Goal: Transaction & Acquisition: Purchase product/service

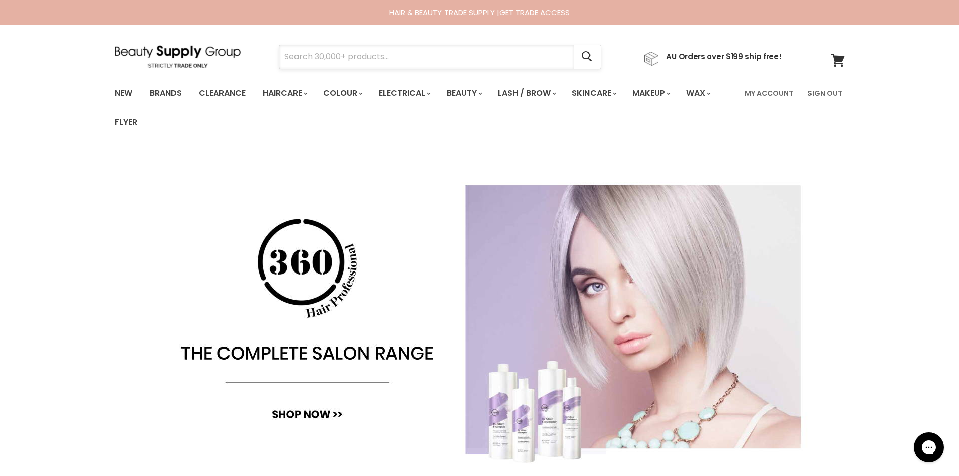
click at [426, 60] on input "Search" at bounding box center [426, 56] width 294 height 23
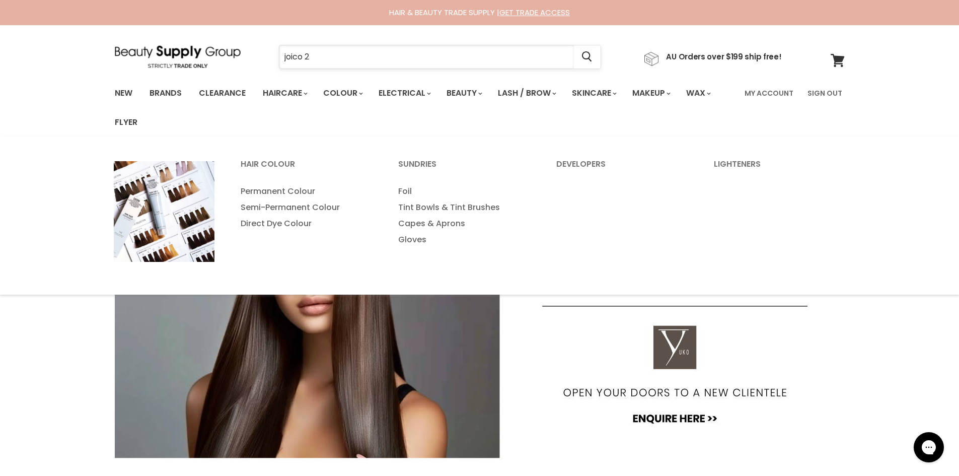
click at [341, 50] on input "joico 2" at bounding box center [426, 56] width 294 height 23
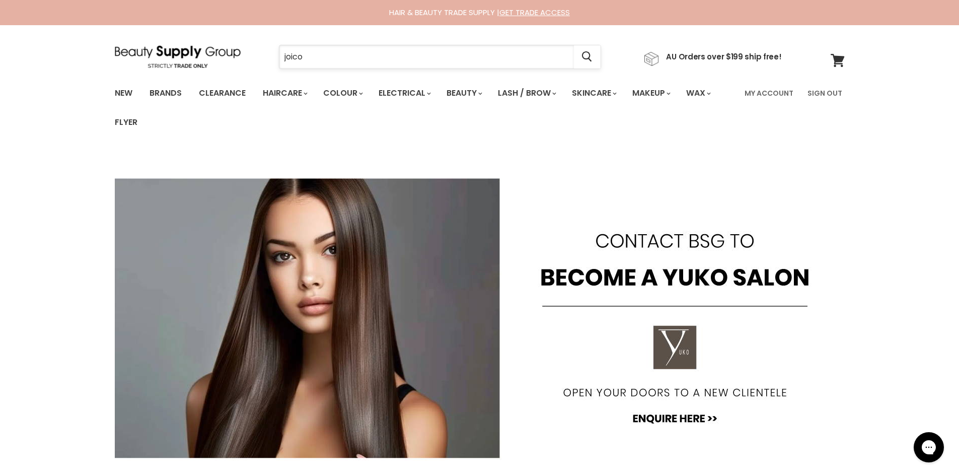
click at [330, 60] on input "joico" at bounding box center [426, 56] width 294 height 23
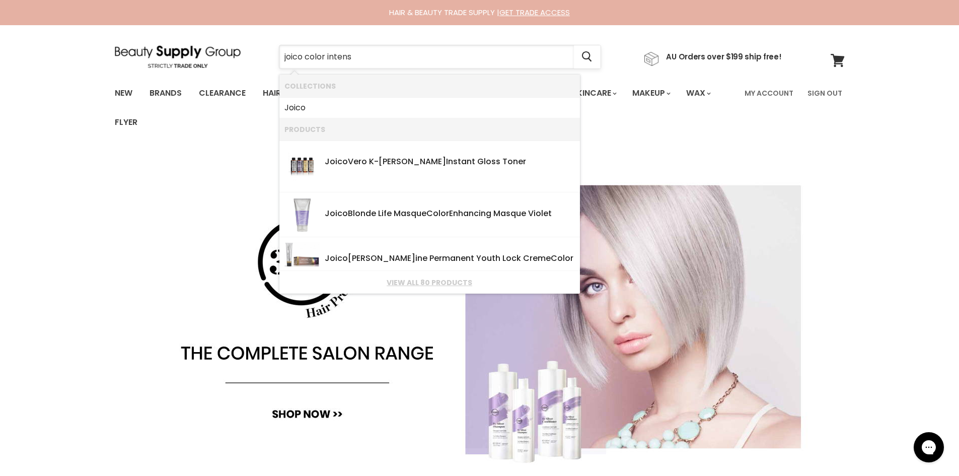
type input "joico color intense"
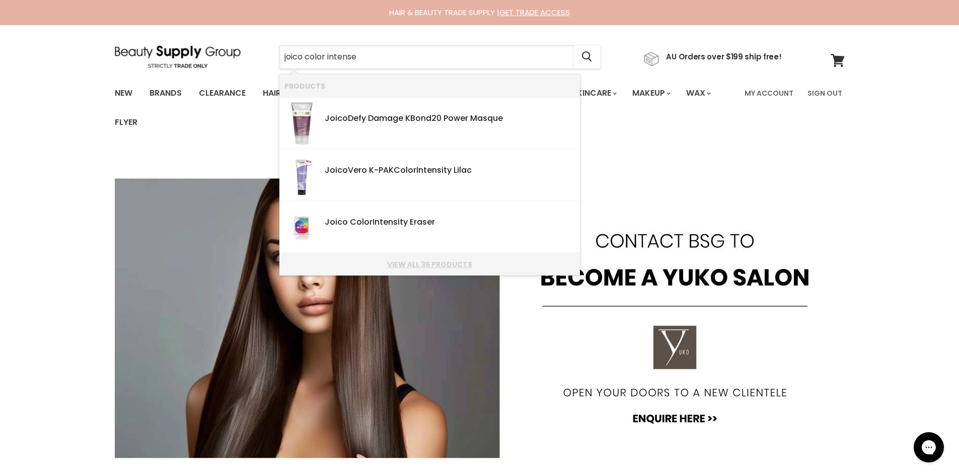
click at [441, 264] on link "View all 35 products" at bounding box center [429, 264] width 290 height 8
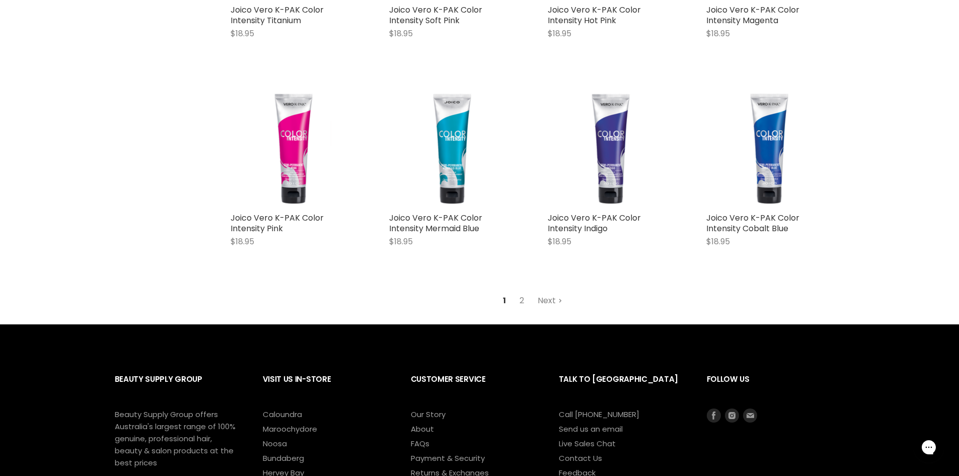
scroll to position [1258, 0]
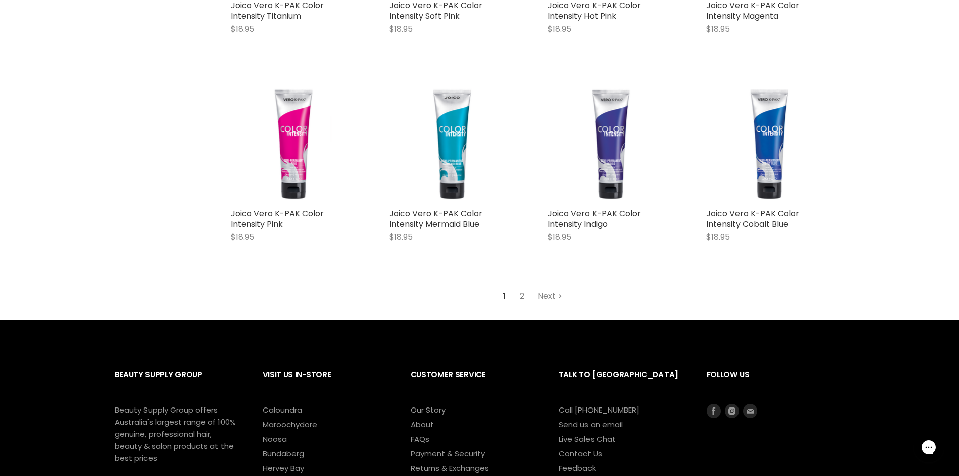
click at [520, 287] on link "2" at bounding box center [522, 296] width 16 height 18
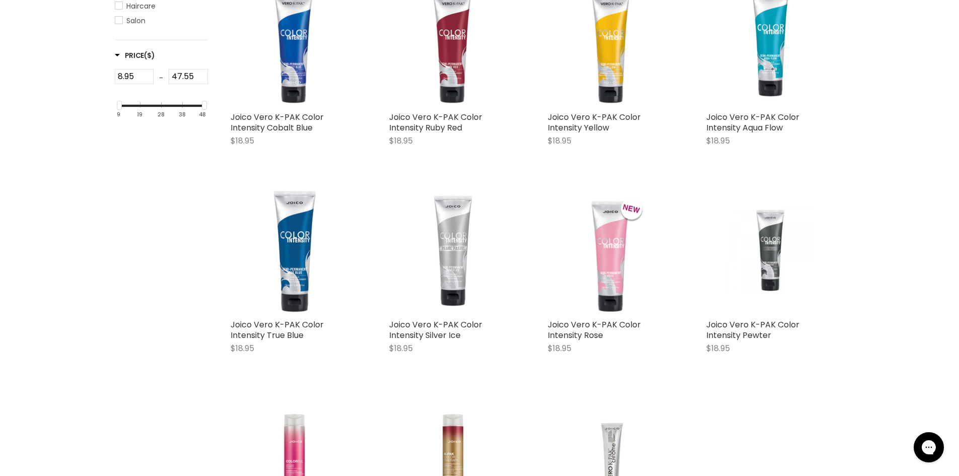
scroll to position [540, 0]
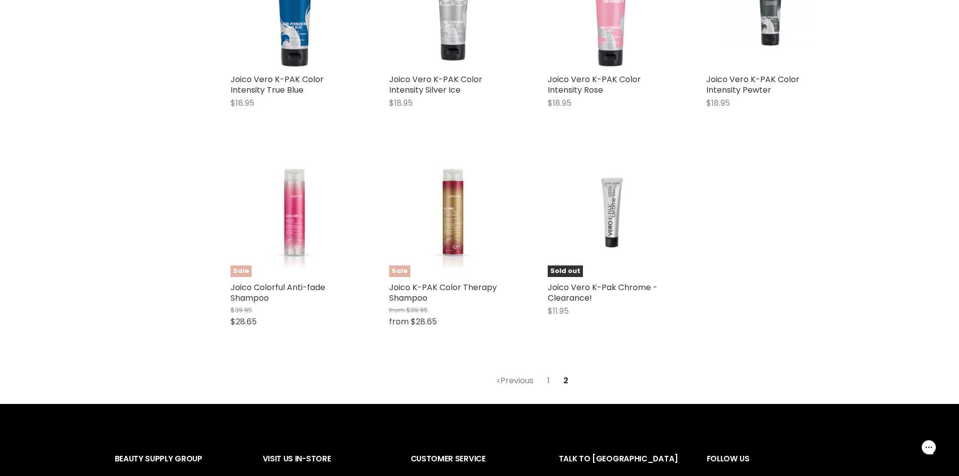
click at [548, 378] on link "1" at bounding box center [548, 380] width 14 height 18
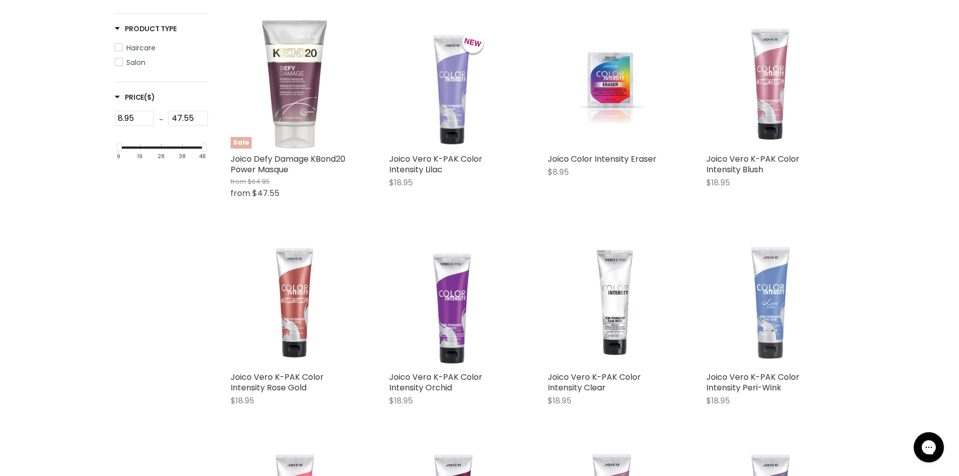
scroll to position [239, 0]
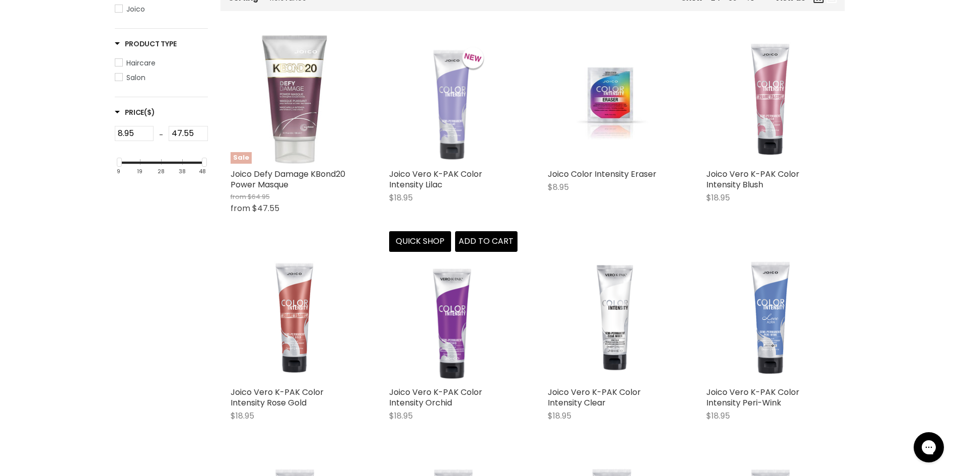
click at [468, 79] on img "Main content" at bounding box center [453, 99] width 86 height 128
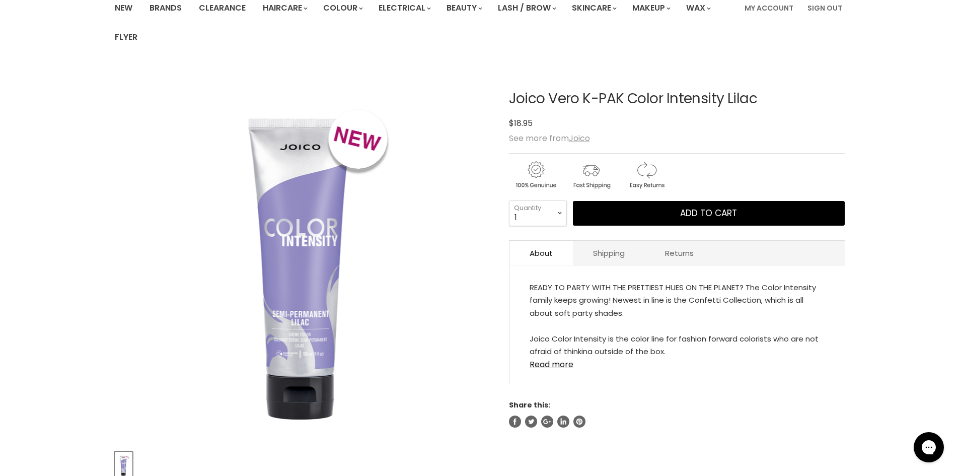
scroll to position [101, 0]
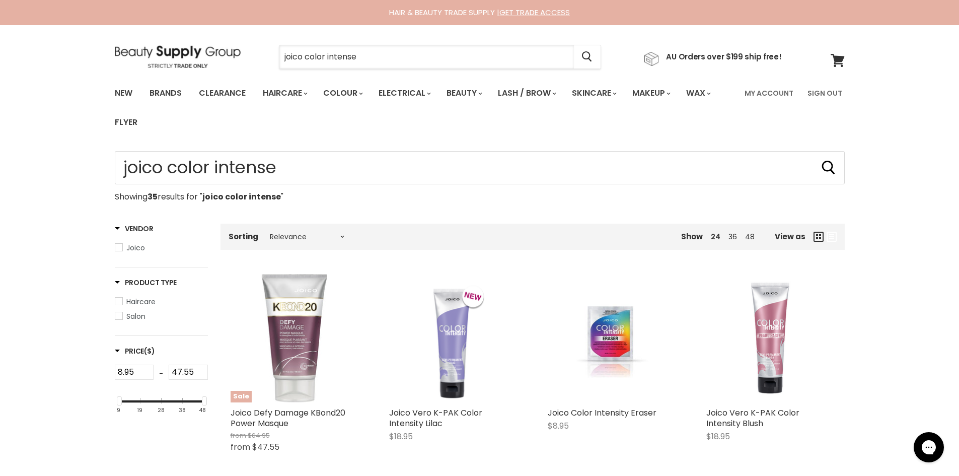
drag, startPoint x: 370, startPoint y: 52, endPoint x: 234, endPoint y: 53, distance: 135.9
click at [234, 53] on div "joico color intense Cancel AU Orders over $199 ship free!" at bounding box center [448, 56] width 667 height 23
type input "adore"
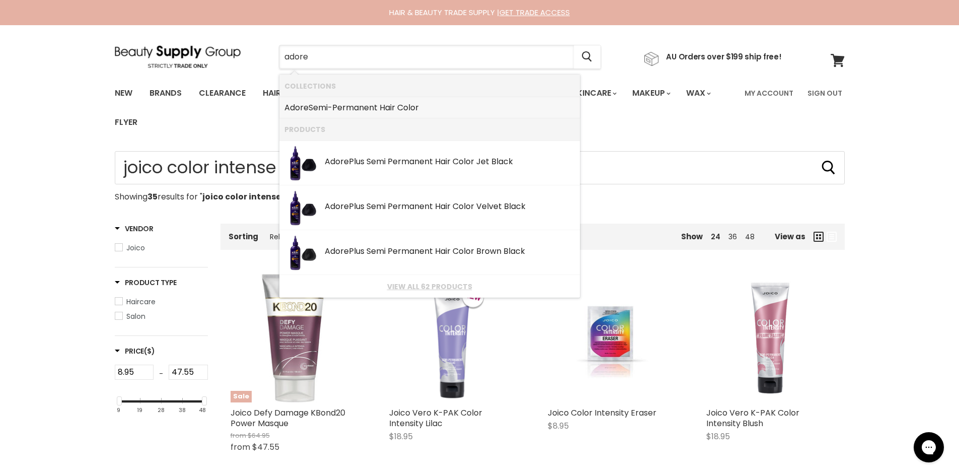
click at [442, 116] on li "Adore Semi-Permanent Hair Color" at bounding box center [429, 107] width 300 height 21
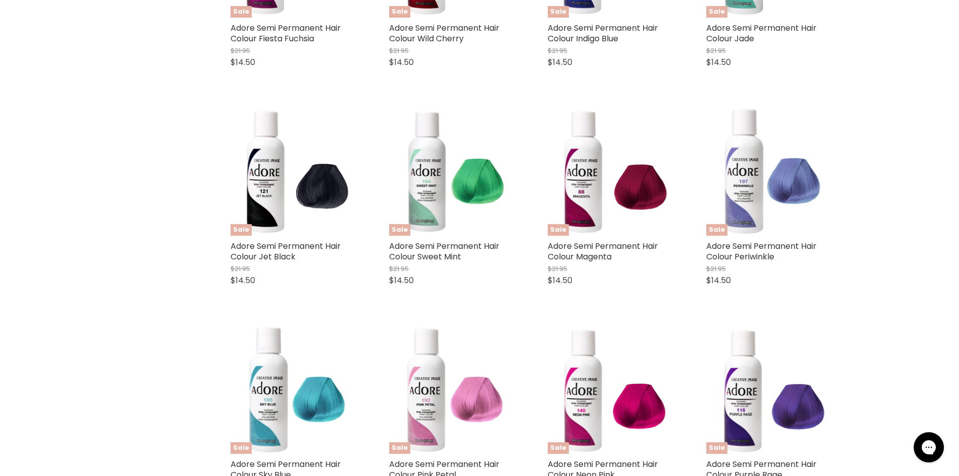
scroll to position [2566, 0]
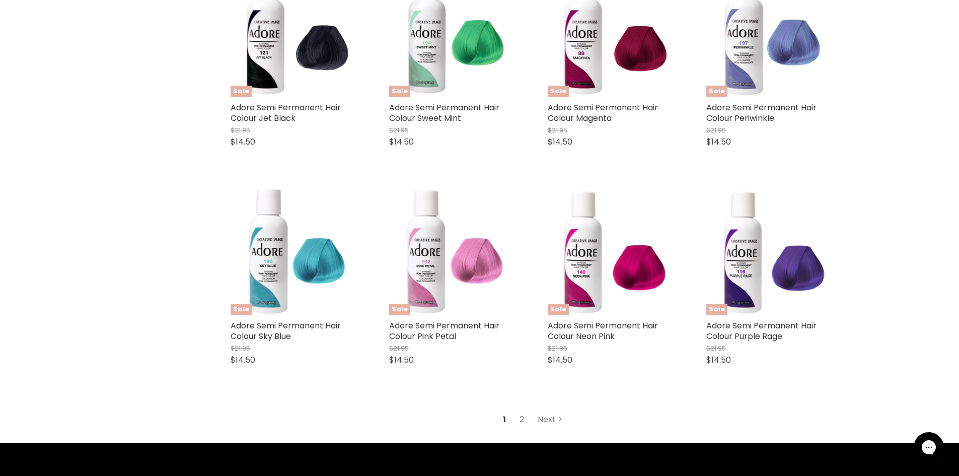
click at [521, 419] on link "2" at bounding box center [522, 419] width 16 height 18
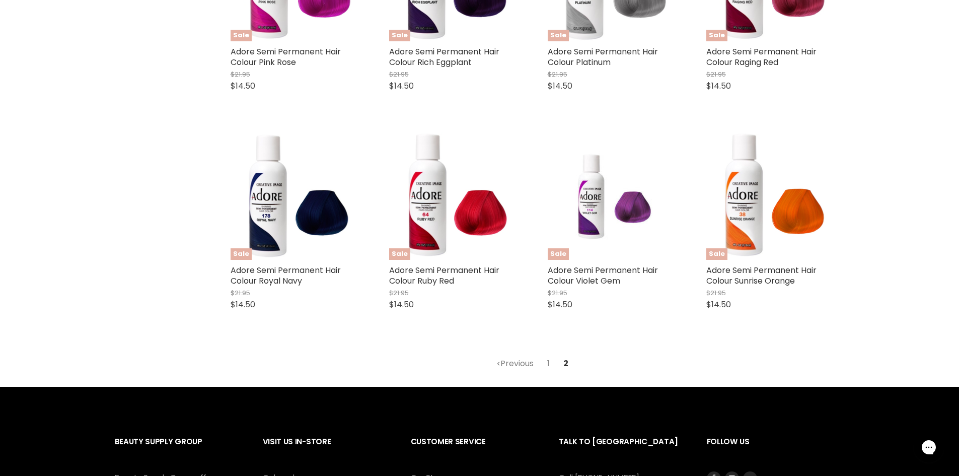
scroll to position [512, 0]
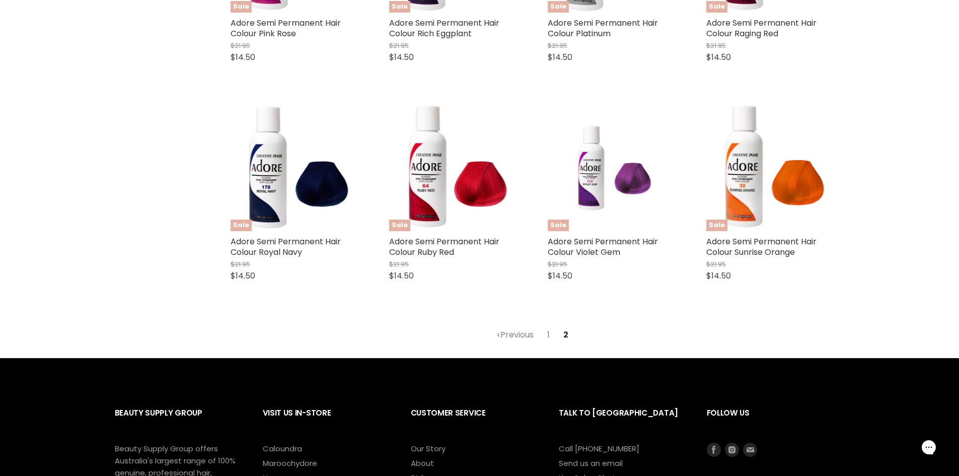
click at [545, 335] on link "1" at bounding box center [548, 335] width 14 height 18
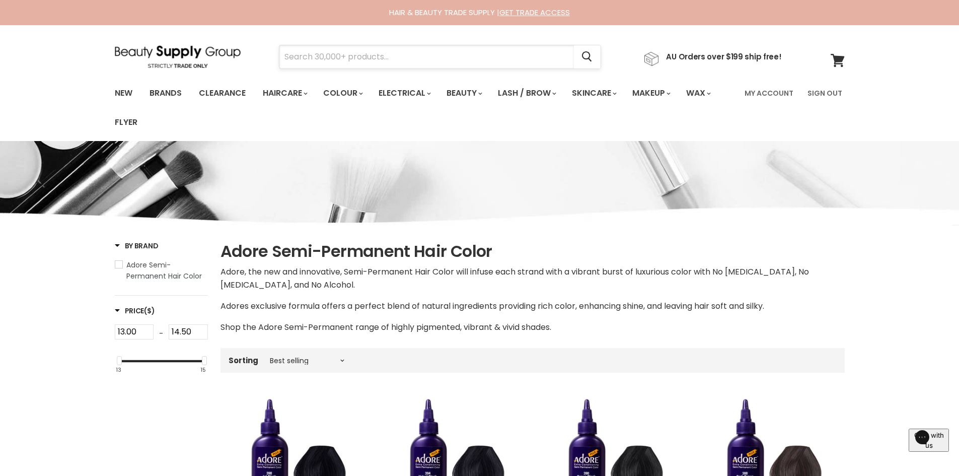
click at [370, 55] on input "Search" at bounding box center [426, 56] width 294 height 23
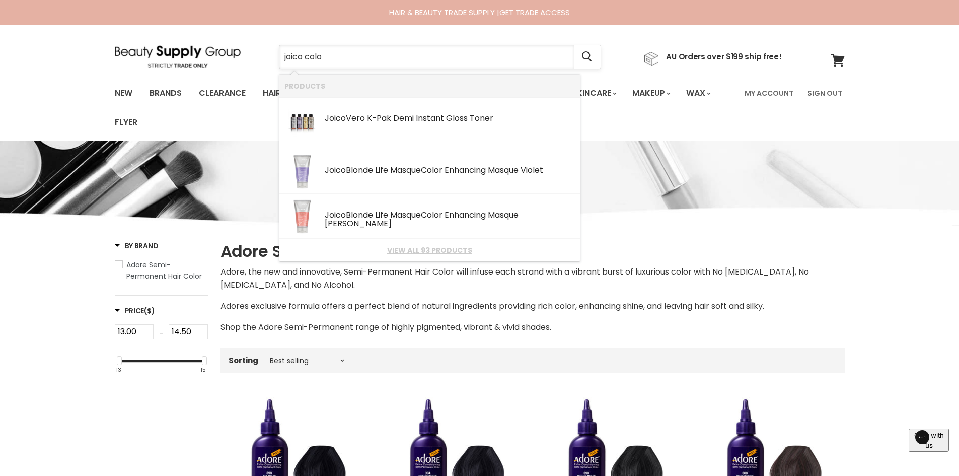
type input "joico color"
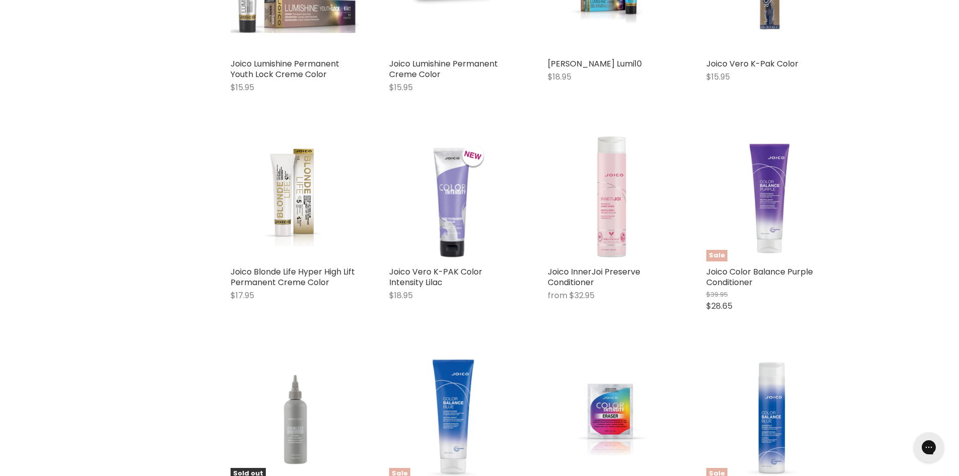
scroll to position [348, 0]
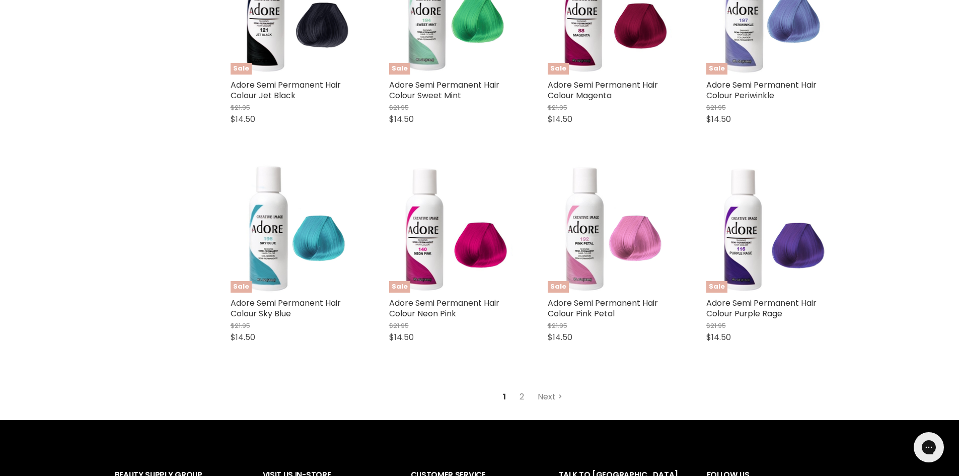
scroll to position [2617, 0]
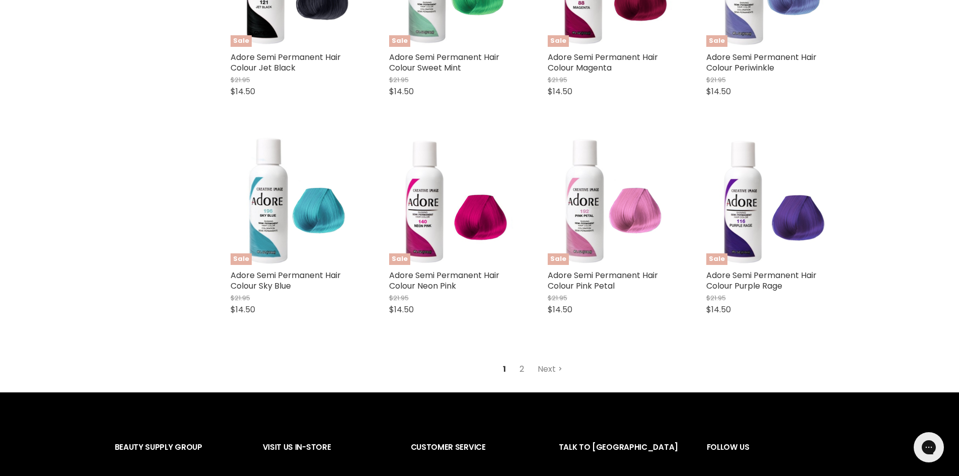
click at [520, 376] on link "2" at bounding box center [522, 369] width 16 height 18
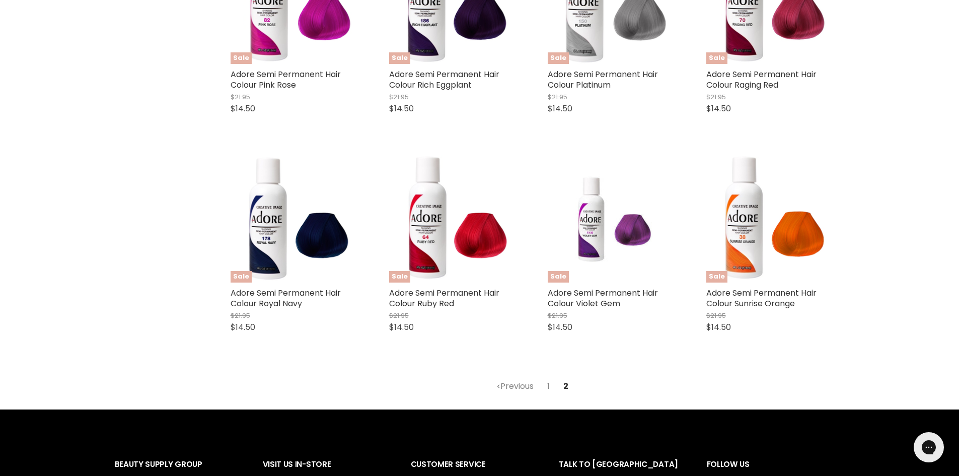
scroll to position [462, 0]
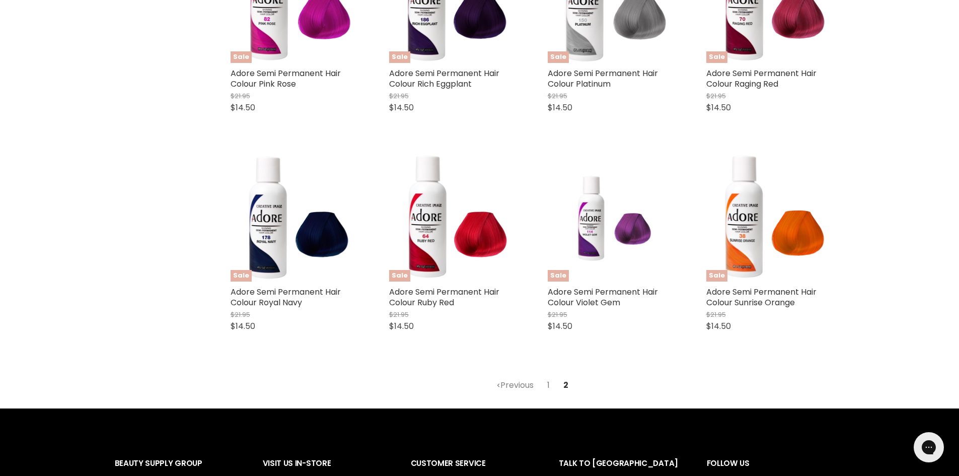
click at [547, 382] on link "1" at bounding box center [548, 385] width 14 height 18
